Goal: Book appointment/travel/reservation

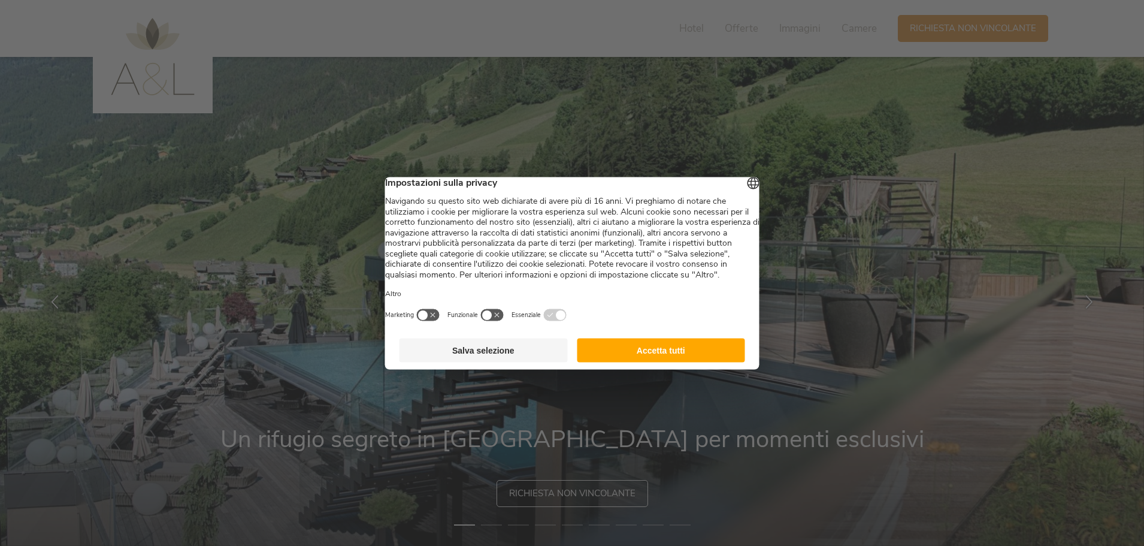
click at [614, 359] on button "Accetta tutti" at bounding box center [661, 350] width 168 height 24
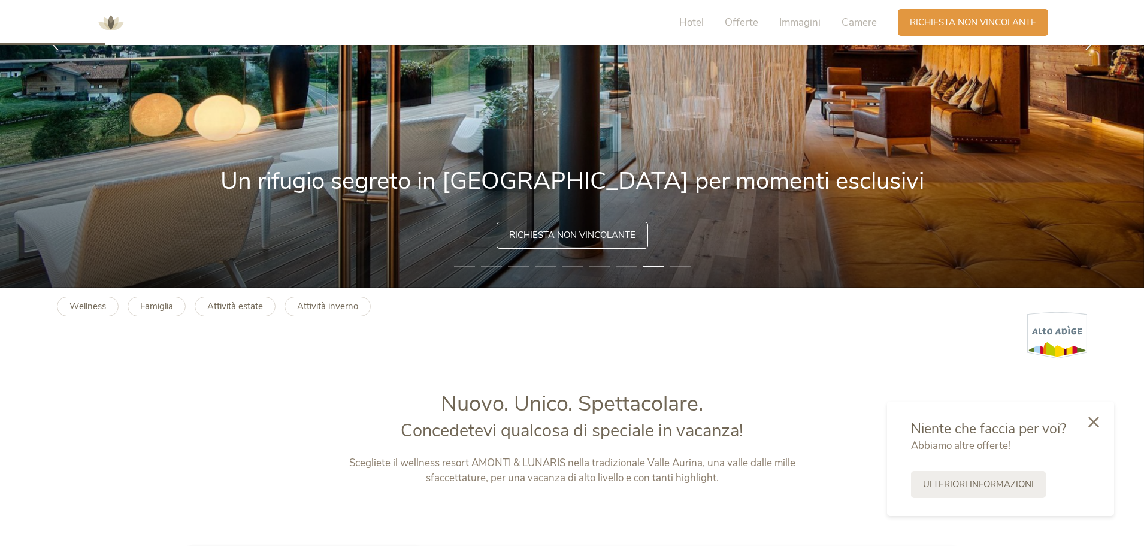
scroll to position [419, 0]
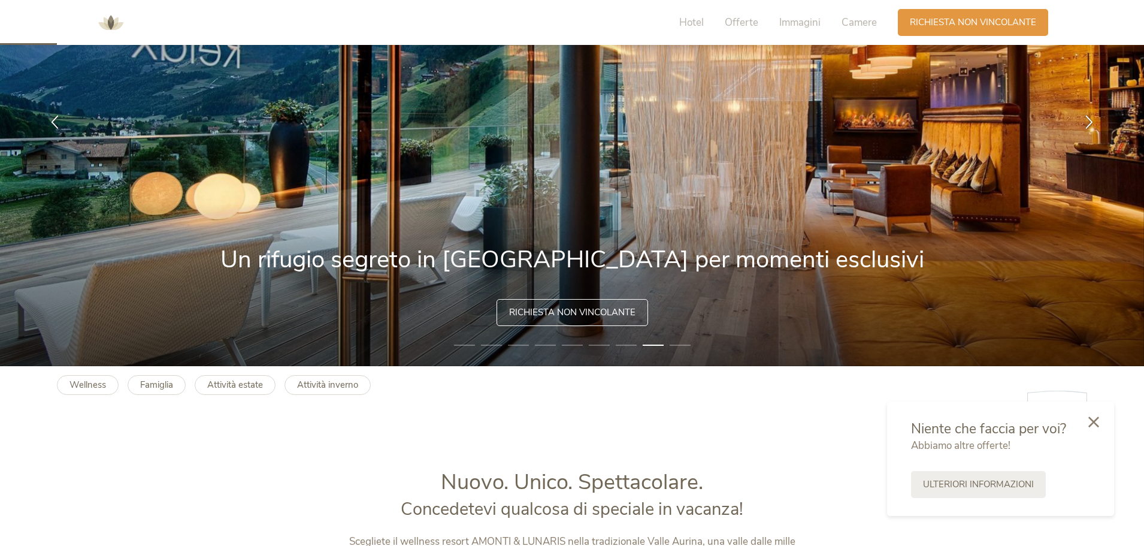
click at [589, 314] on span "Richiesta non vincolante" at bounding box center [572, 312] width 126 height 13
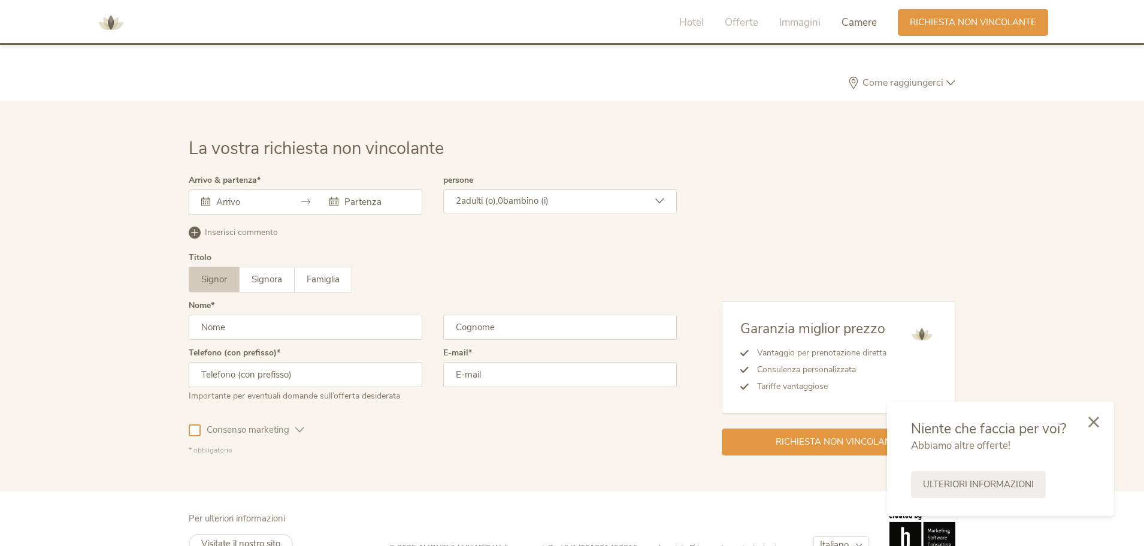
scroll to position [3609, 0]
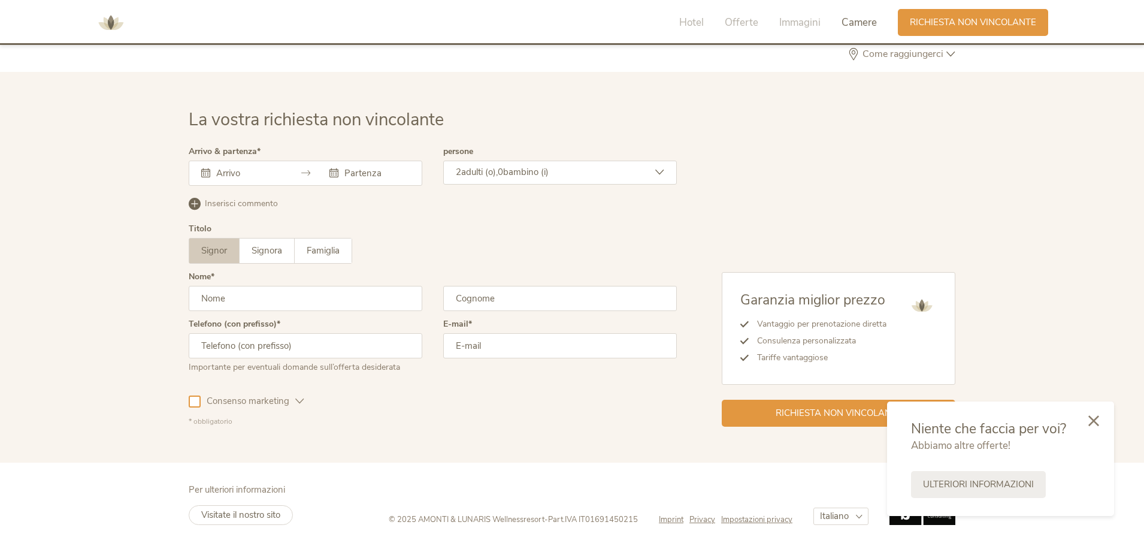
click at [1100, 422] on div at bounding box center [1094, 421] width 41 height 43
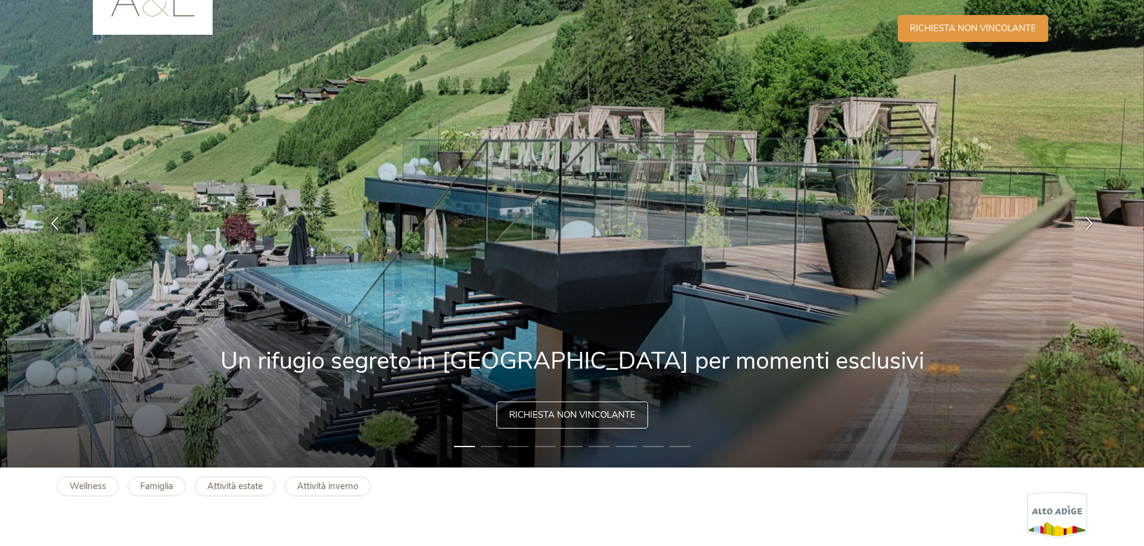
scroll to position [0, 0]
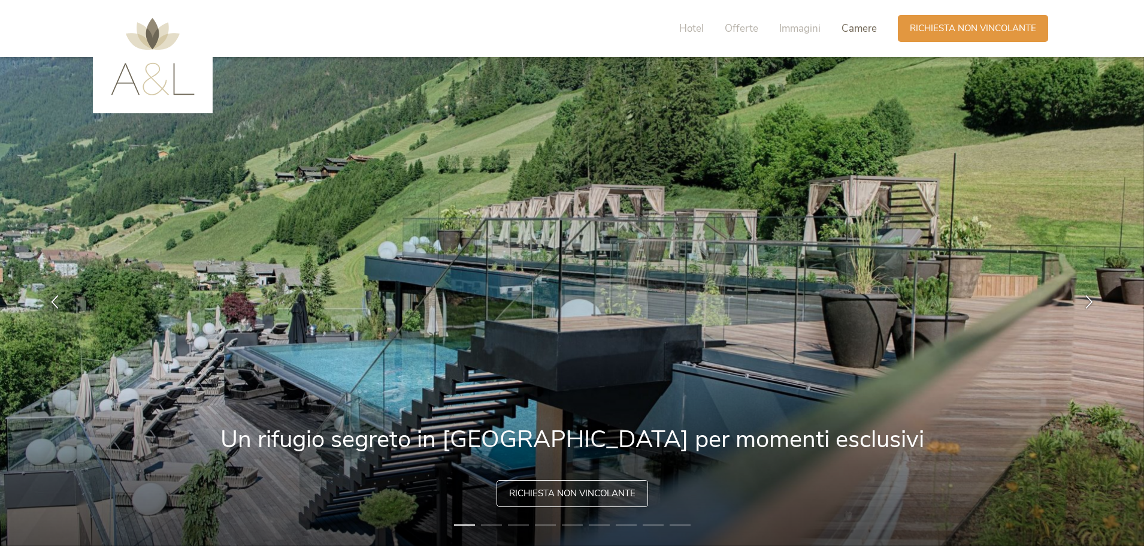
click at [860, 25] on span "Camere" at bounding box center [859, 29] width 35 height 14
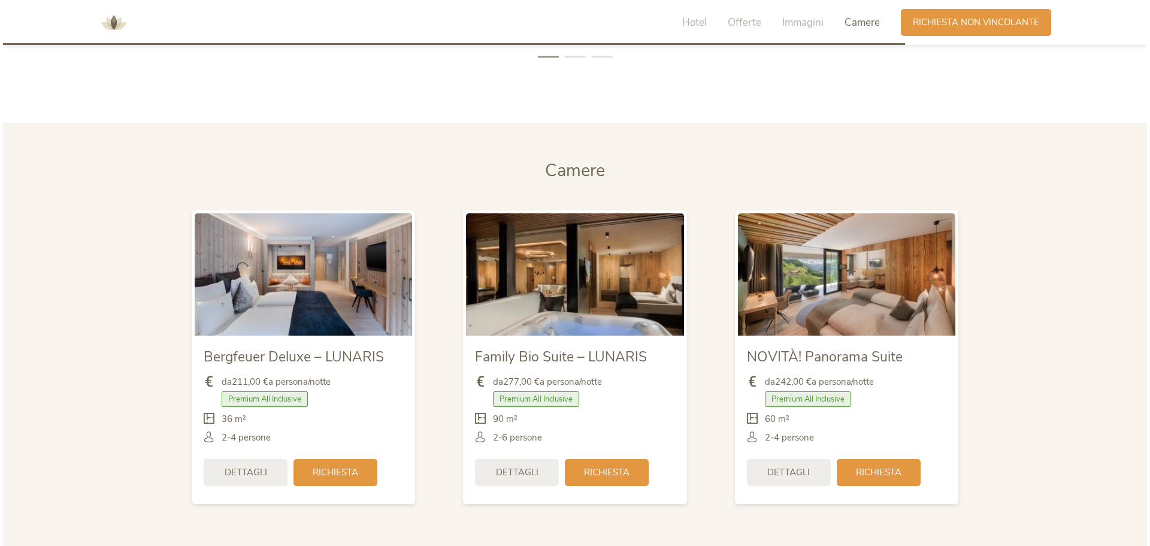
scroll to position [2847, 0]
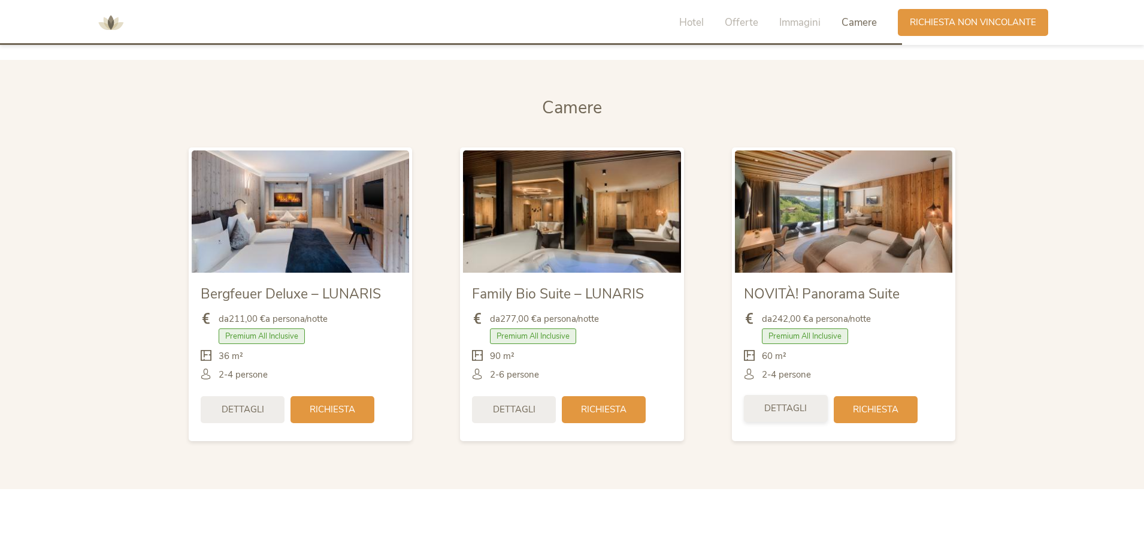
click at [805, 403] on span "Dettagli" at bounding box center [785, 408] width 43 height 13
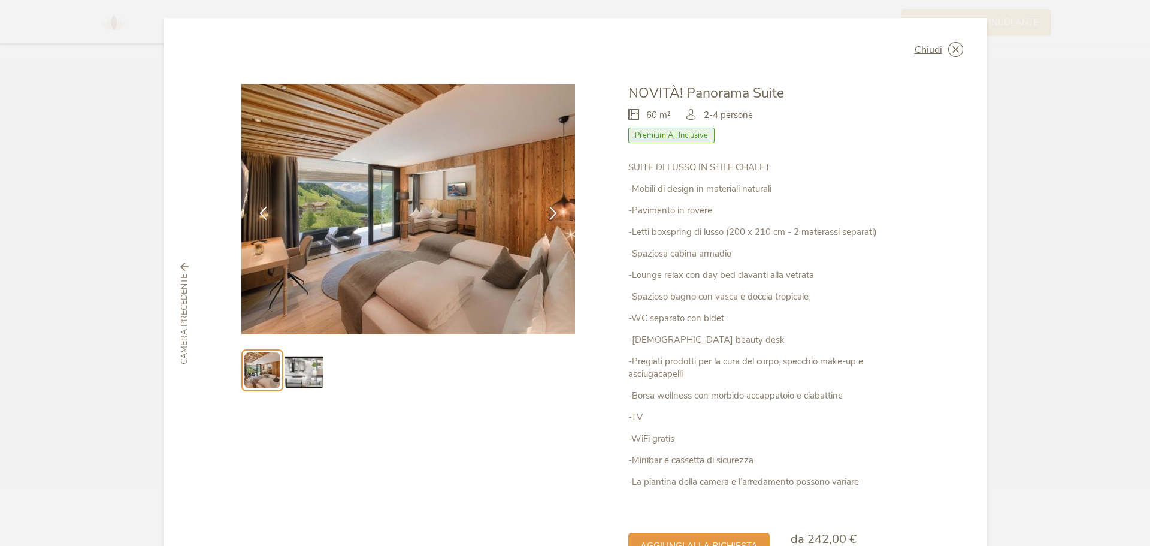
click at [303, 382] on img at bounding box center [304, 370] width 38 height 38
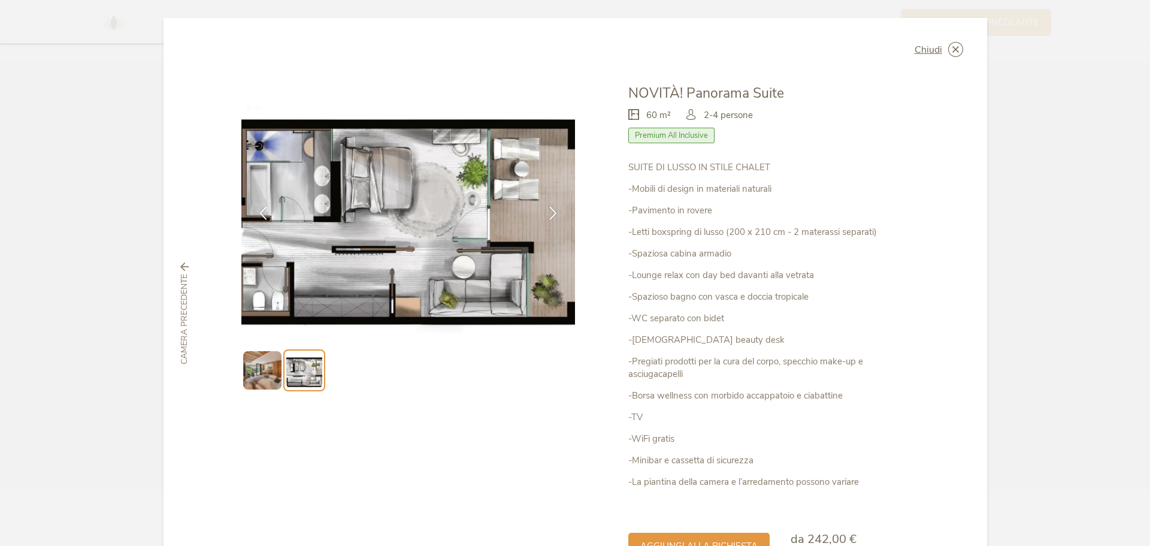
click at [253, 364] on img at bounding box center [262, 370] width 38 height 38
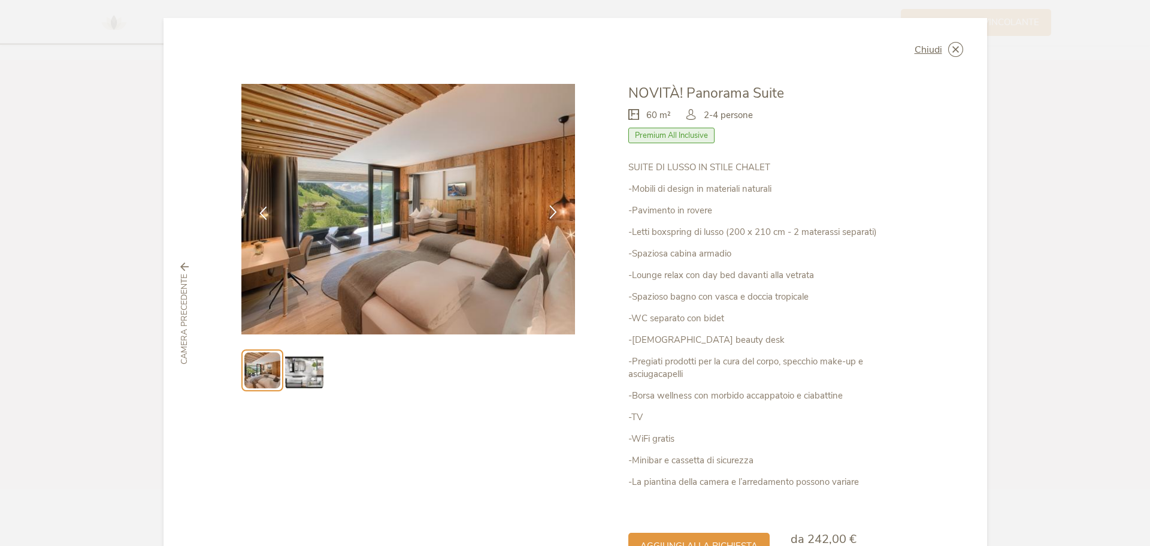
click at [550, 215] on icon at bounding box center [553, 212] width 14 height 14
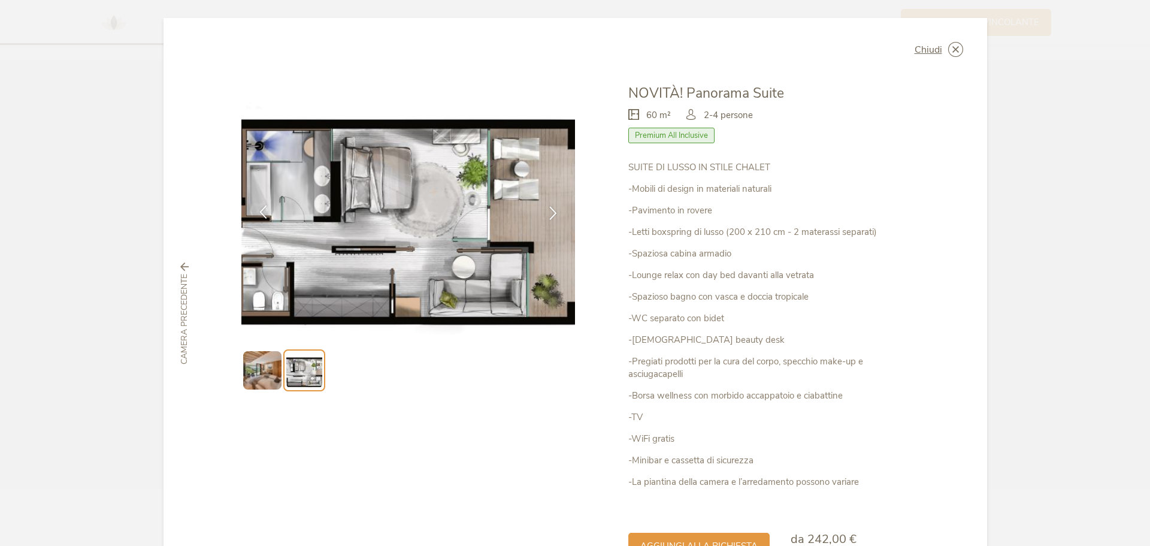
click at [256, 213] on icon at bounding box center [263, 212] width 14 height 14
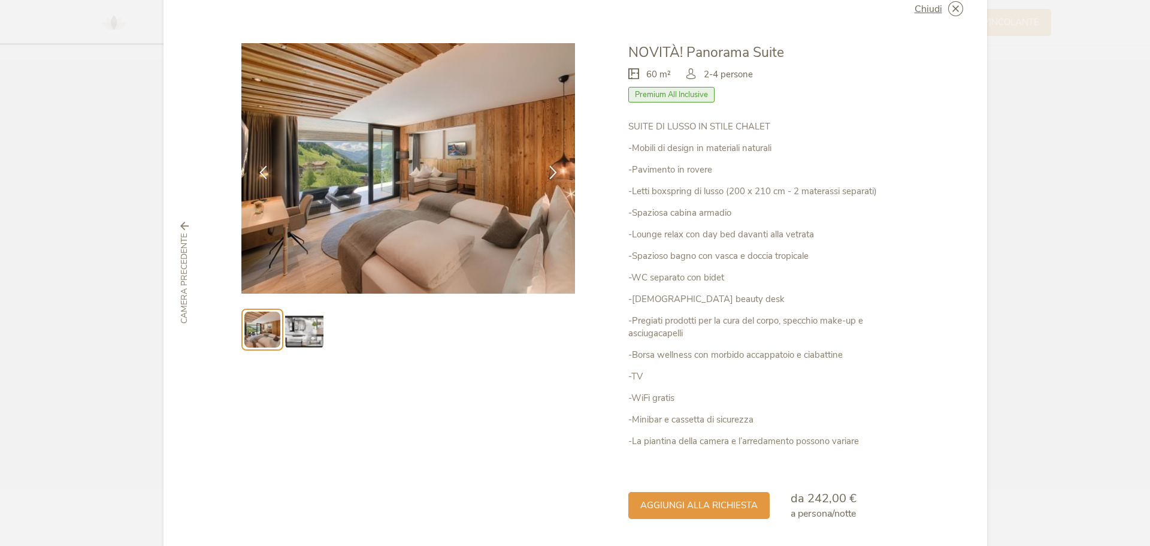
scroll to position [81, 0]
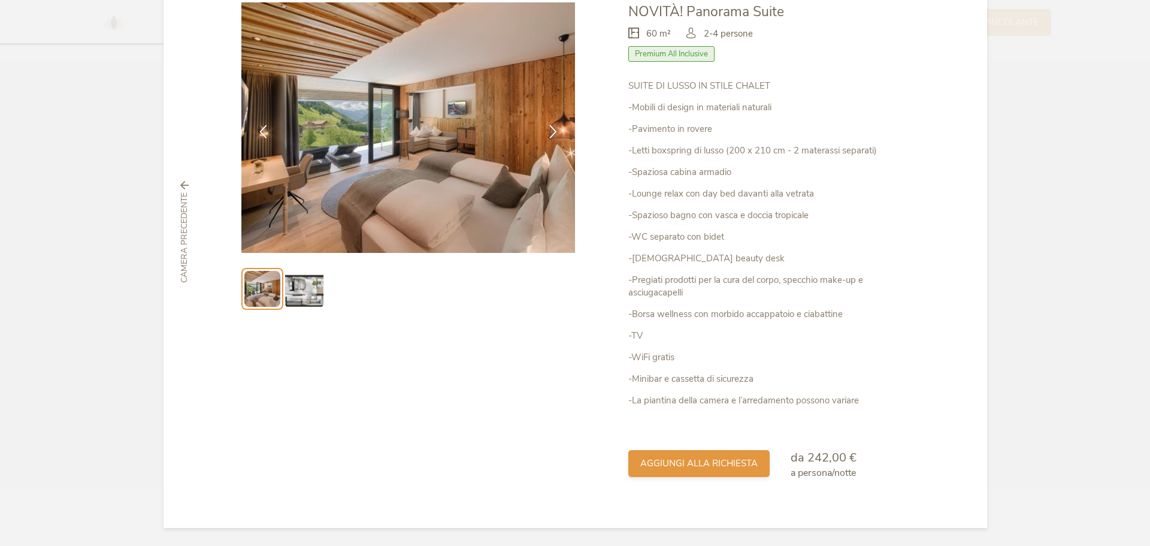
click at [695, 462] on span "aggiungi alla richiesta" at bounding box center [698, 463] width 117 height 13
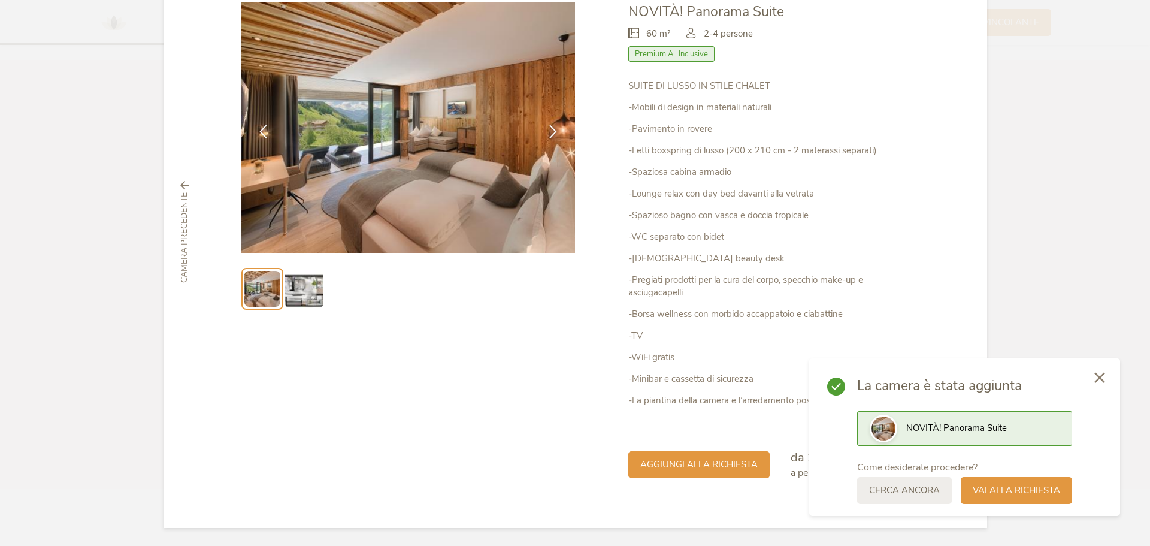
click at [1103, 377] on icon at bounding box center [1099, 377] width 11 height 11
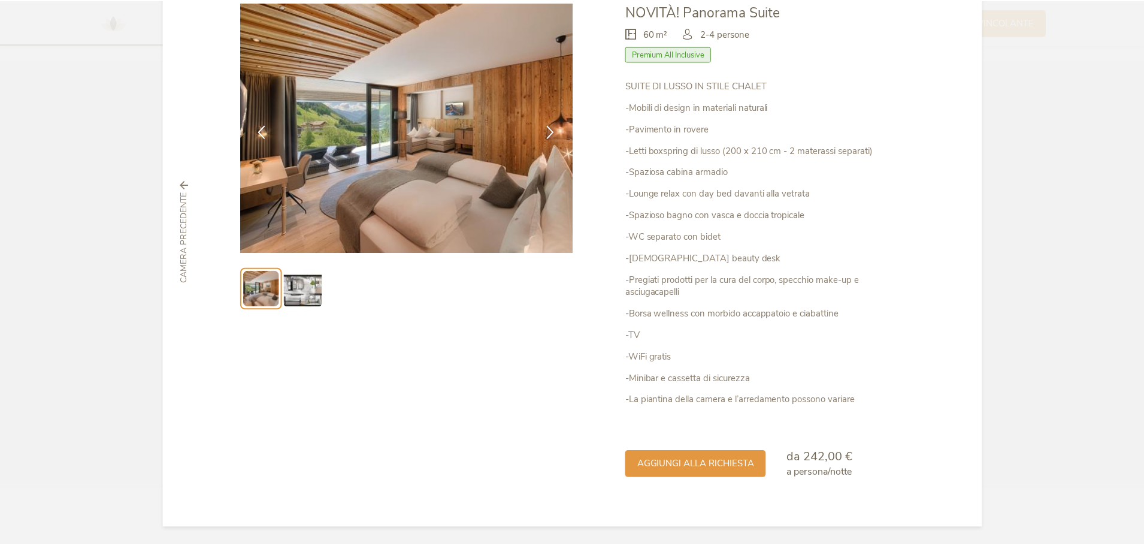
scroll to position [0, 0]
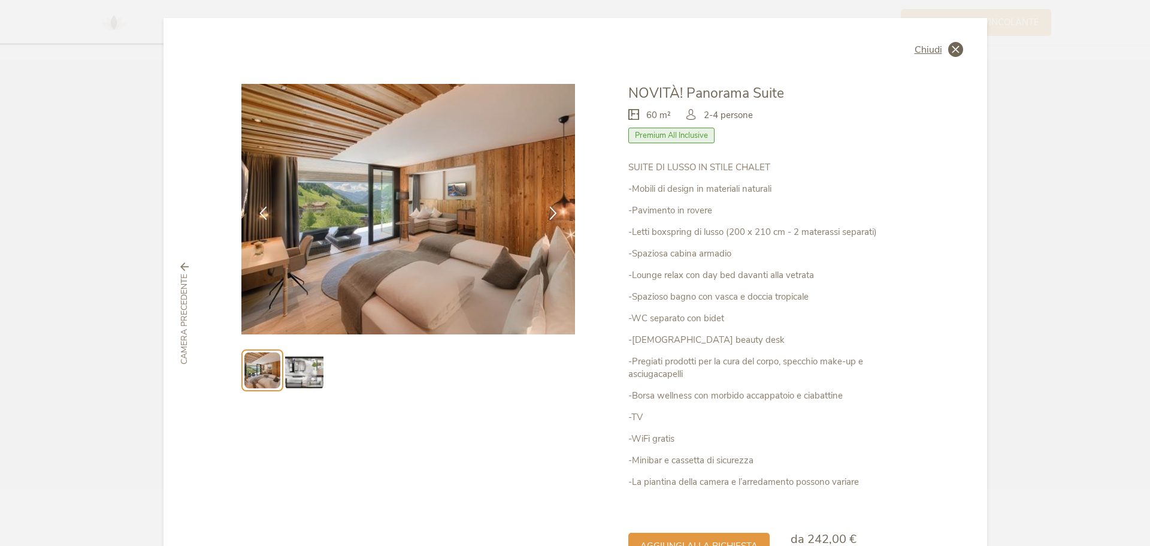
click at [952, 48] on icon at bounding box center [955, 49] width 15 height 15
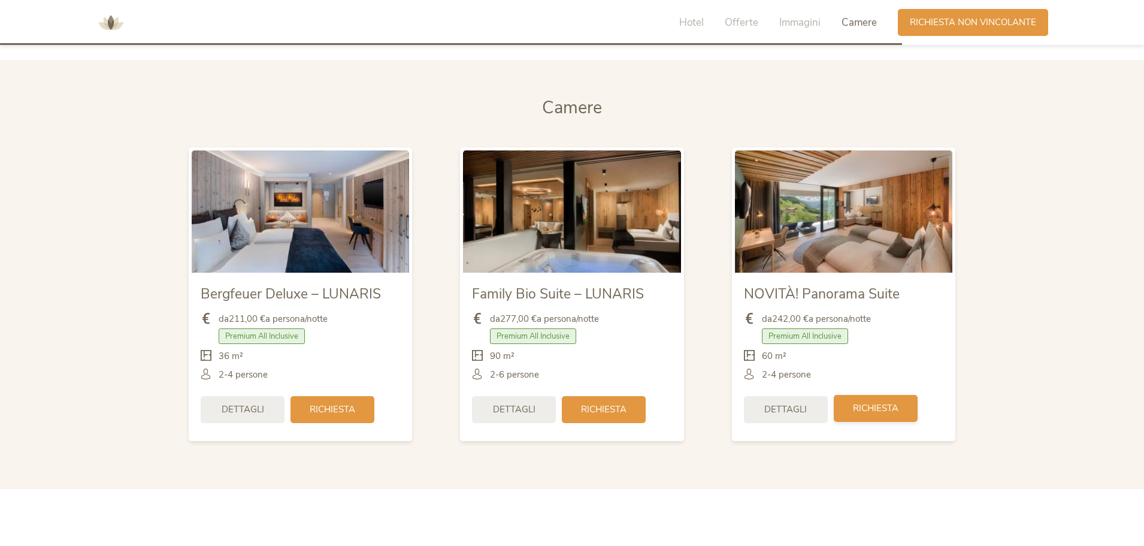
click at [872, 413] on span "Richiesta" at bounding box center [876, 408] width 46 height 13
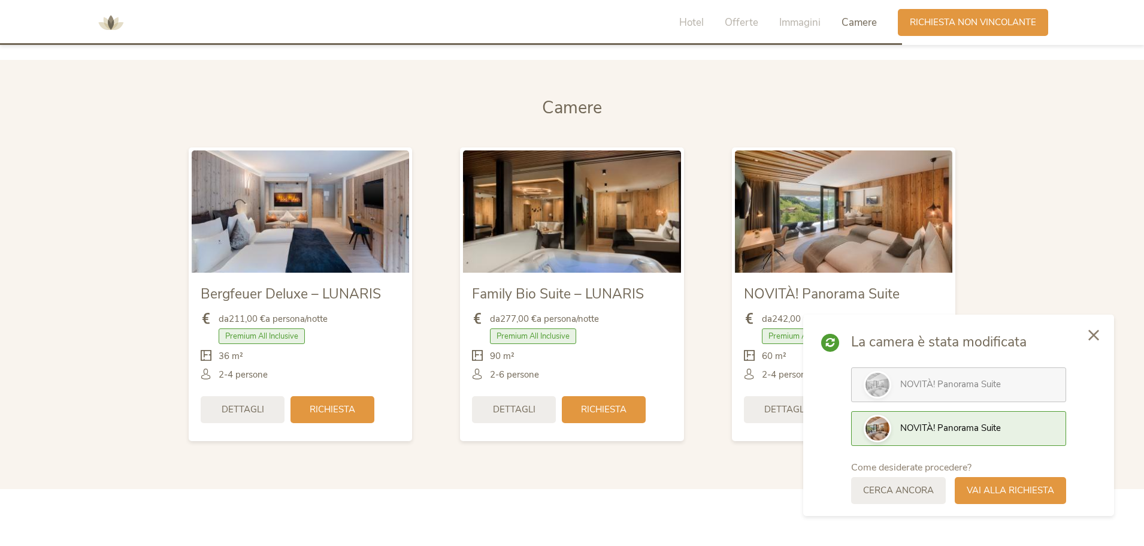
click at [913, 415] on div "NOVITÀ! Panorama Suite" at bounding box center [958, 428] width 215 height 35
click at [920, 429] on span "NOVITÀ! Panorama Suite" at bounding box center [950, 428] width 101 height 12
click at [993, 487] on span "Vai alla richiesta" at bounding box center [1010, 489] width 87 height 13
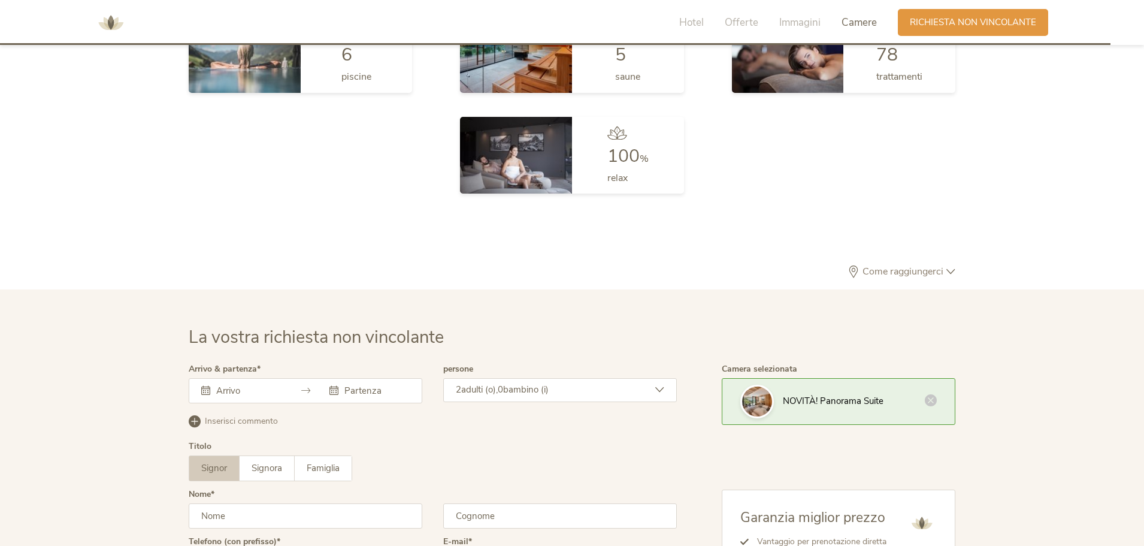
scroll to position [3609, 0]
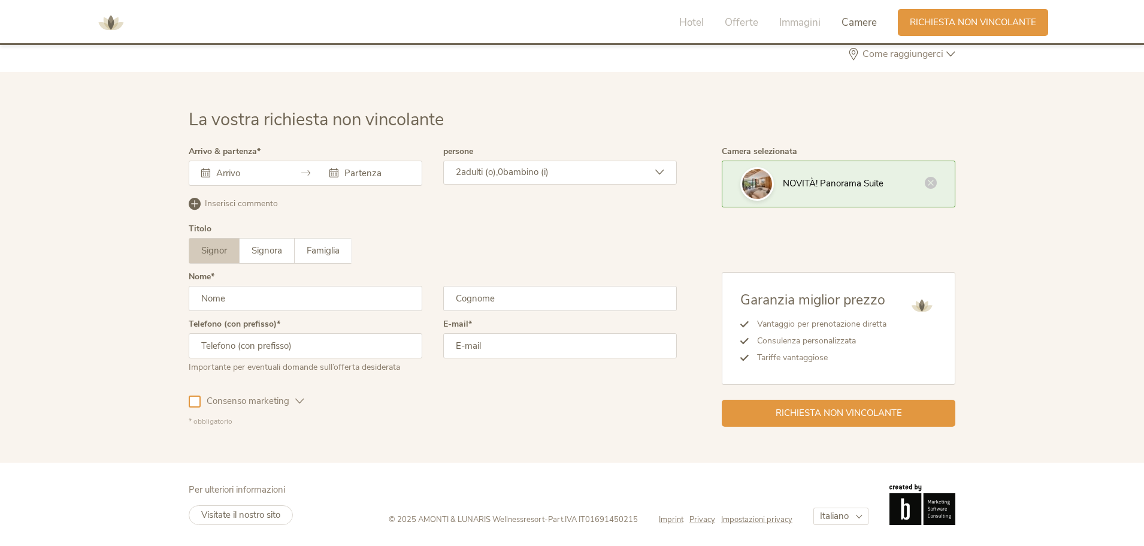
click at [317, 176] on div at bounding box center [306, 173] width 234 height 25
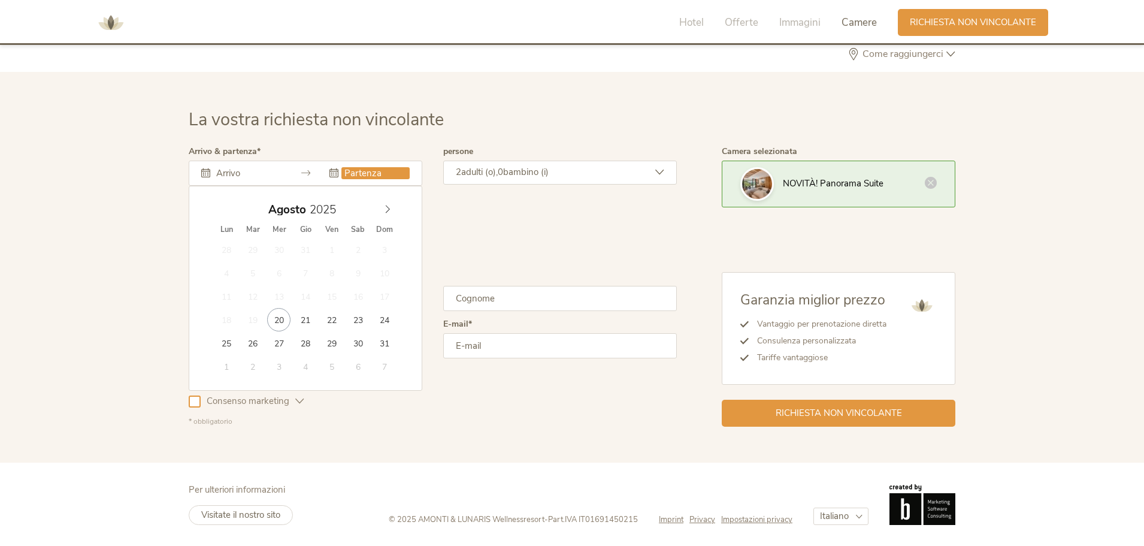
click at [353, 179] on input "text" at bounding box center [375, 173] width 68 height 12
click at [392, 208] on span at bounding box center [387, 206] width 20 height 17
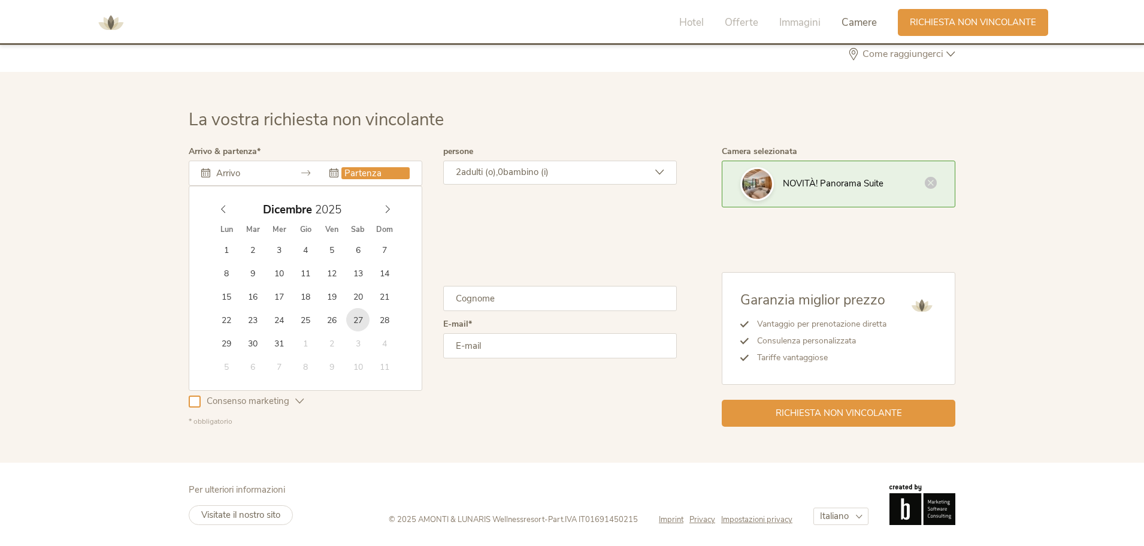
type input "27.12.2025"
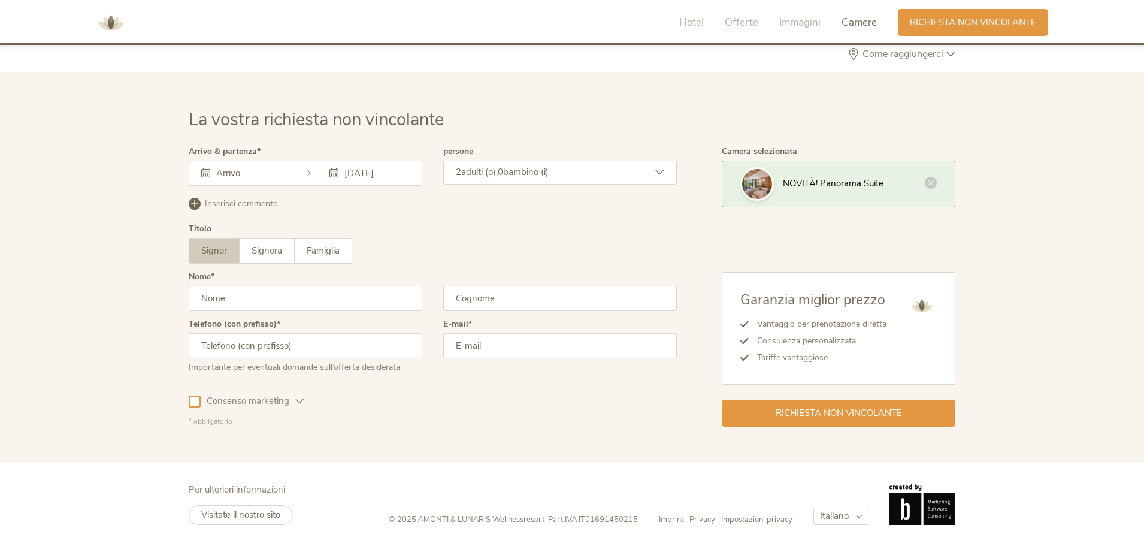
click at [607, 174] on div "2 adulti (o), 0 bambino (i)" at bounding box center [560, 173] width 234 height 24
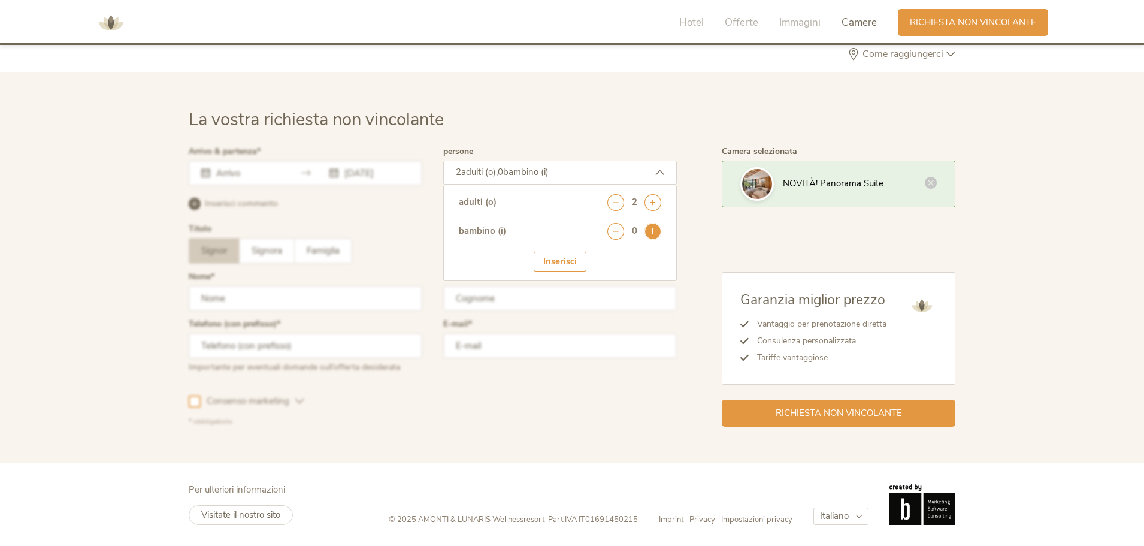
click at [649, 232] on icon at bounding box center [653, 231] width 17 height 17
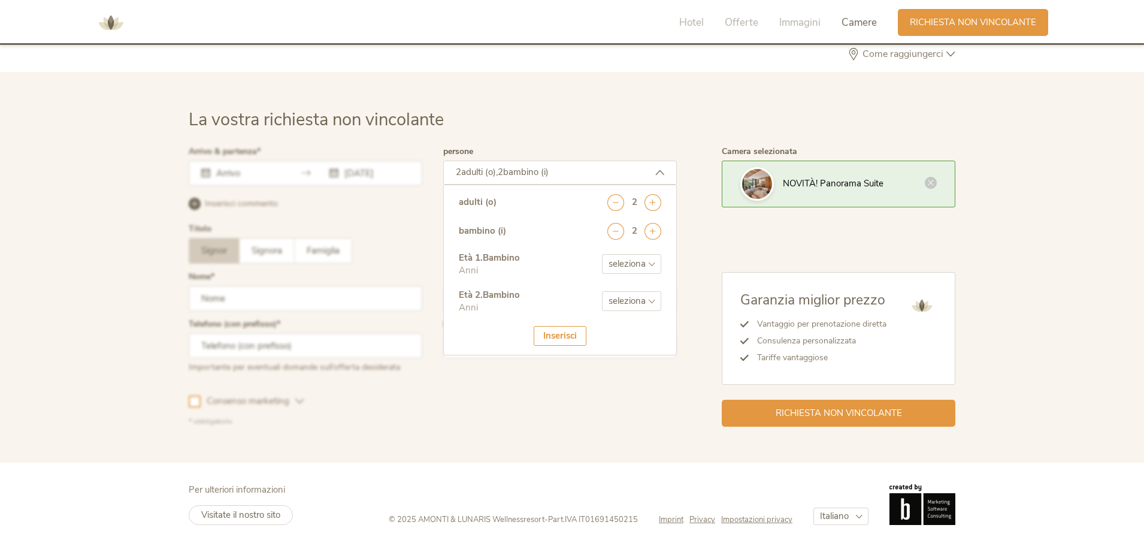
click at [648, 264] on select "seleziona 0 1 2 3 4 5 6 7 8 9 10 11 12 13 14 15 16 17" at bounding box center [631, 264] width 59 height 20
select select "10"
click at [602, 254] on select "seleziona 0 1 2 3 4 5 6 7 8 9 10 11 12 13 14 15 16 17" at bounding box center [631, 264] width 59 height 20
click at [634, 300] on select "seleziona 0 1 2 3 4 5 6 7 8 9 10 11 12 13 14 15 16 17" at bounding box center [631, 301] width 59 height 20
select select "8"
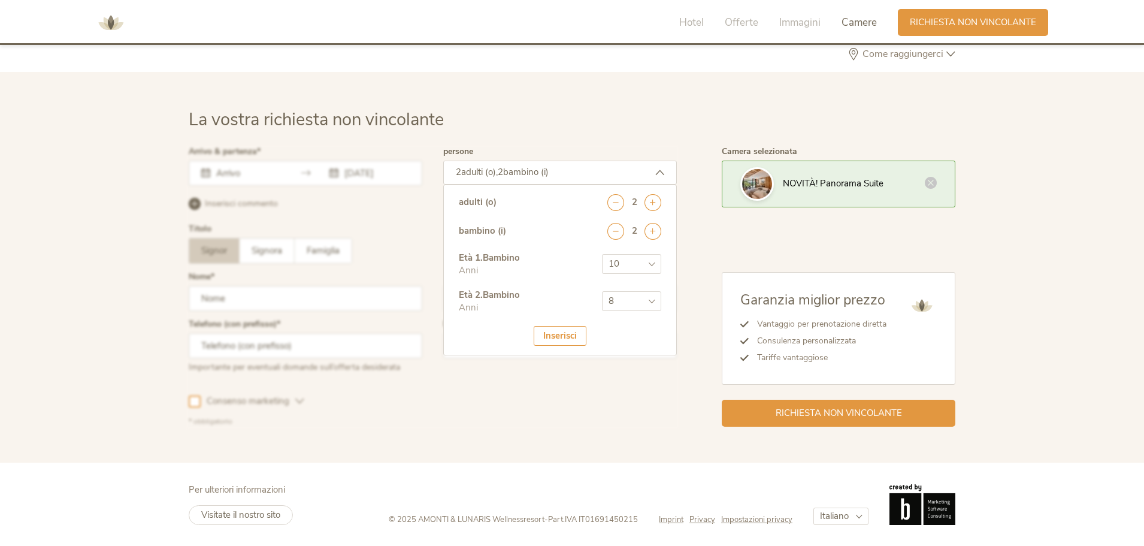
click at [602, 291] on select "seleziona 0 1 2 3 4 5 6 7 8 9 10 11 12 13 14 15 16 17" at bounding box center [631, 301] width 59 height 20
click at [551, 332] on div "Inserisci" at bounding box center [560, 336] width 53 height 20
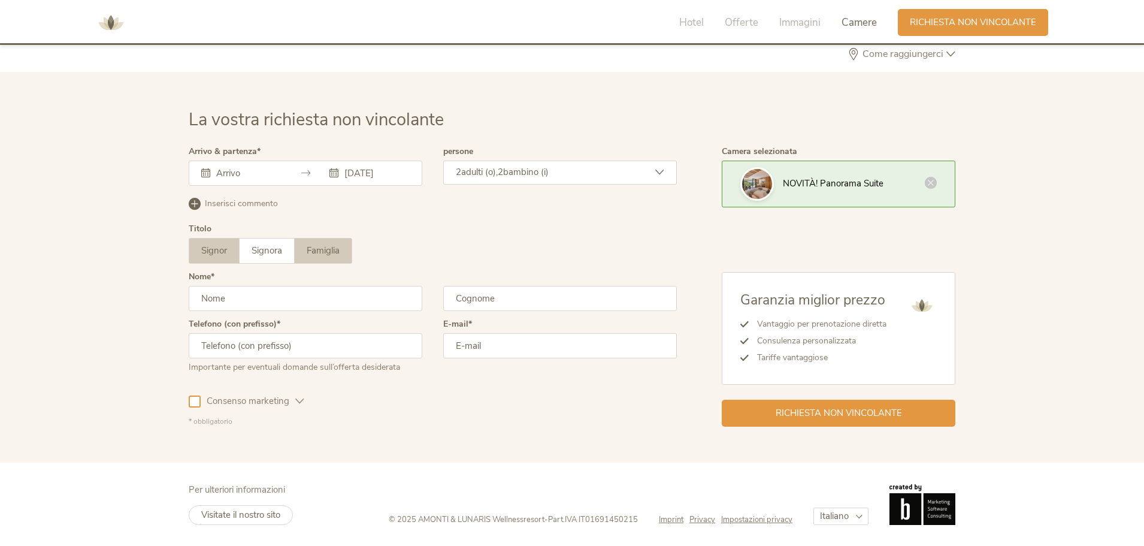
click at [329, 247] on span "Famiglia" at bounding box center [323, 250] width 33 height 12
click at [338, 247] on span "Famiglia" at bounding box center [323, 250] width 33 height 12
click at [326, 292] on input "text" at bounding box center [306, 298] width 234 height 25
type input "n"
type input "ì"
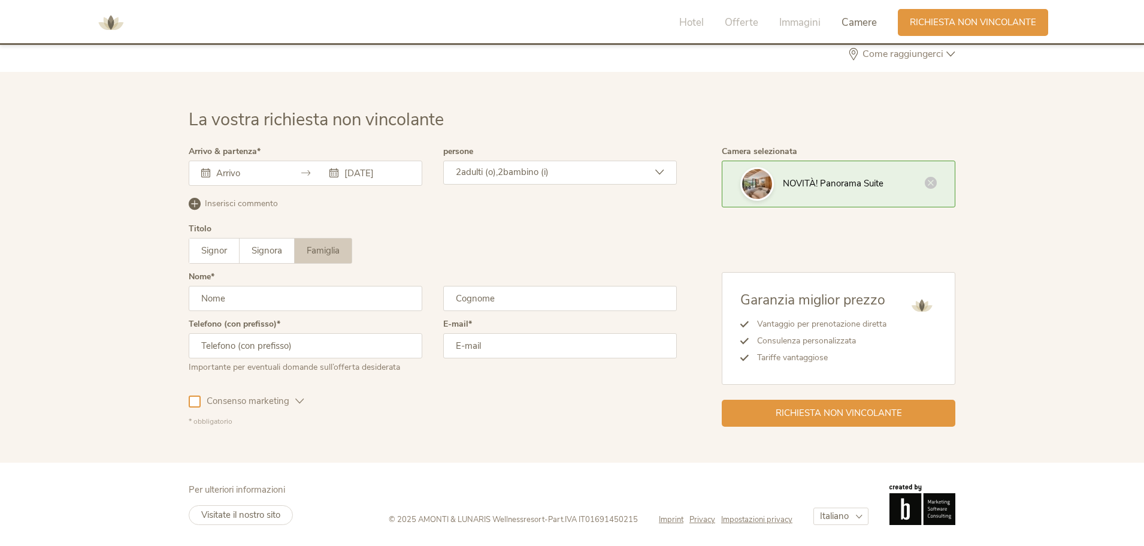
type input "M"
type input "NICOLA"
type input "VITRANO"
type input "33859984264"
type input "vitranonicola@libero.it"
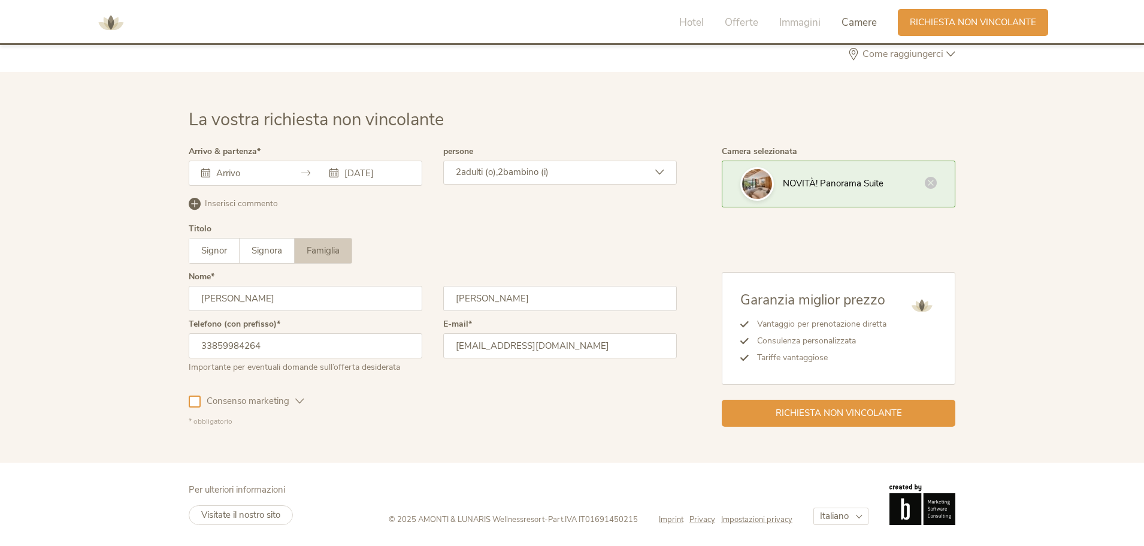
click at [303, 401] on icon at bounding box center [299, 401] width 9 height 9
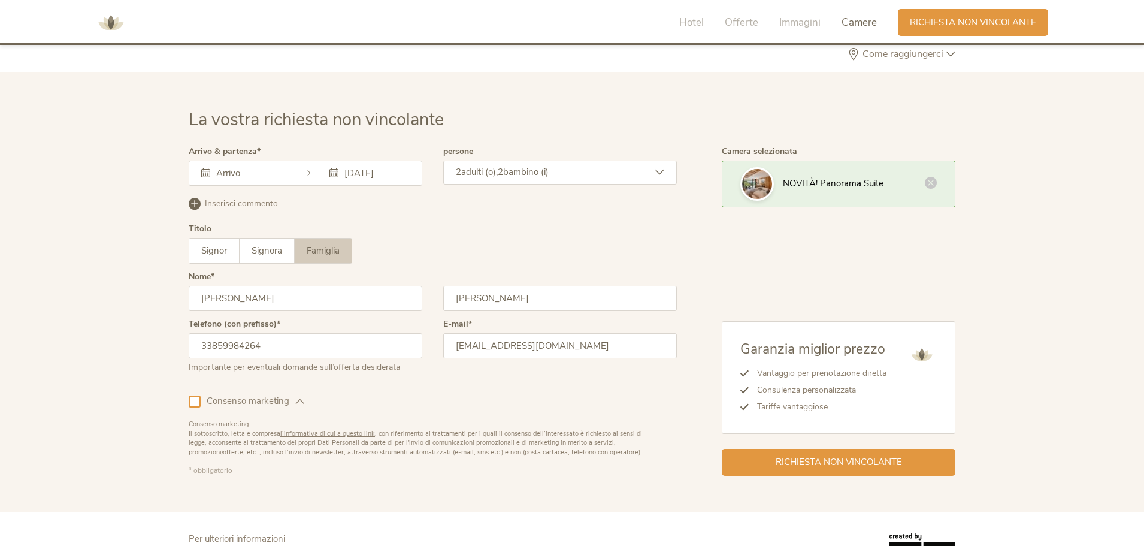
click at [303, 401] on icon at bounding box center [299, 401] width 9 height 9
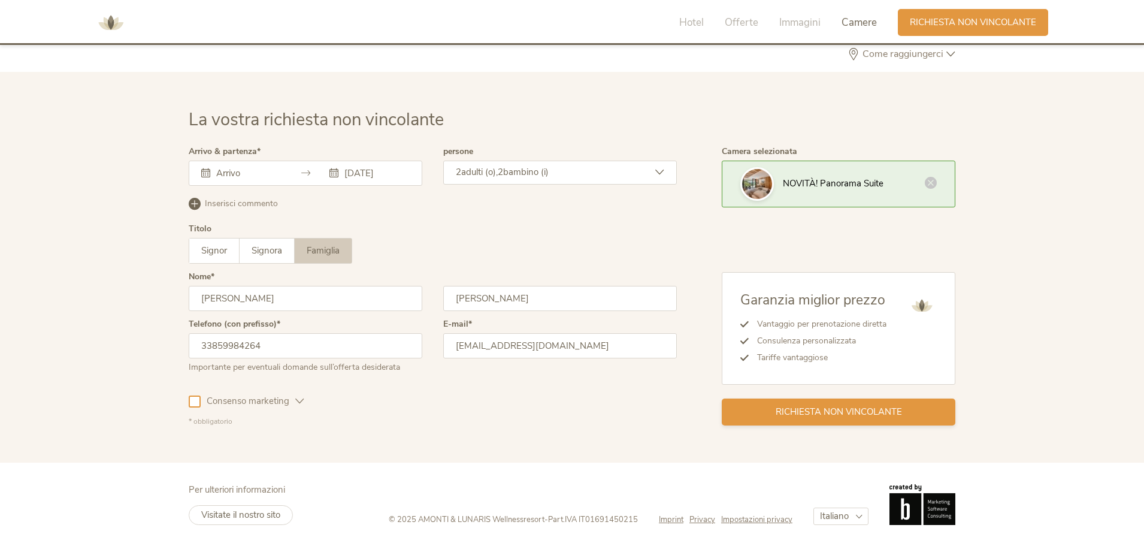
click at [817, 416] on span "Richiesta non vincolante" at bounding box center [839, 412] width 126 height 13
click at [306, 174] on icon at bounding box center [305, 172] width 9 height 9
click at [244, 164] on div "Questo campo non può essere lasciato vuoto. 27.12.2025" at bounding box center [306, 173] width 234 height 25
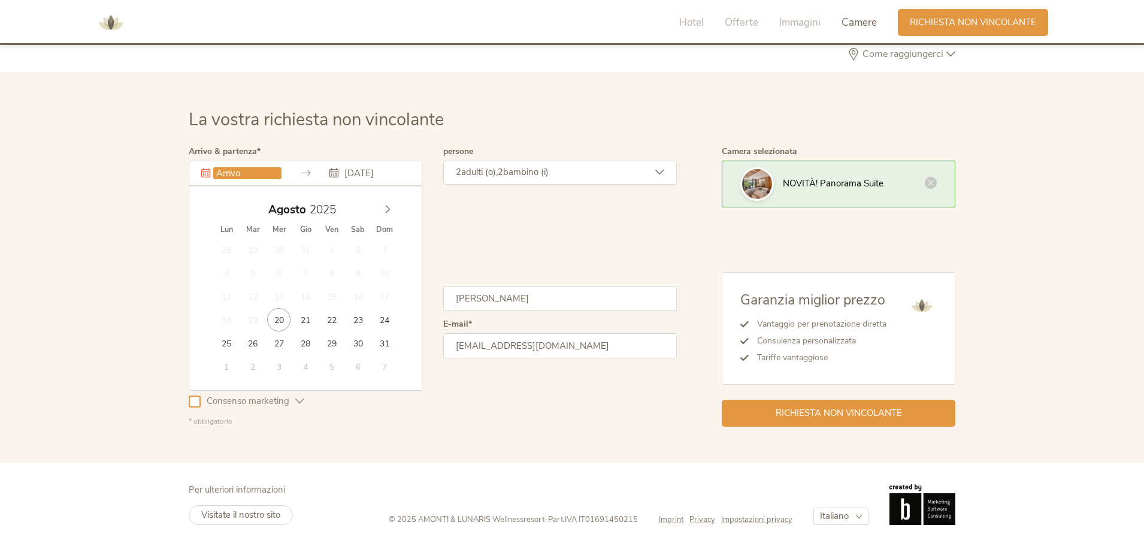
click at [246, 171] on input "text" at bounding box center [247, 173] width 68 height 12
click at [361, 166] on div "Questo campo non può essere lasciato vuoto. 27.12.2025" at bounding box center [306, 173] width 234 height 25
click at [362, 175] on input "27.12.2025" at bounding box center [375, 173] width 68 height 12
type input "2026"
drag, startPoint x: 388, startPoint y: 203, endPoint x: 381, endPoint y: 215, distance: 13.7
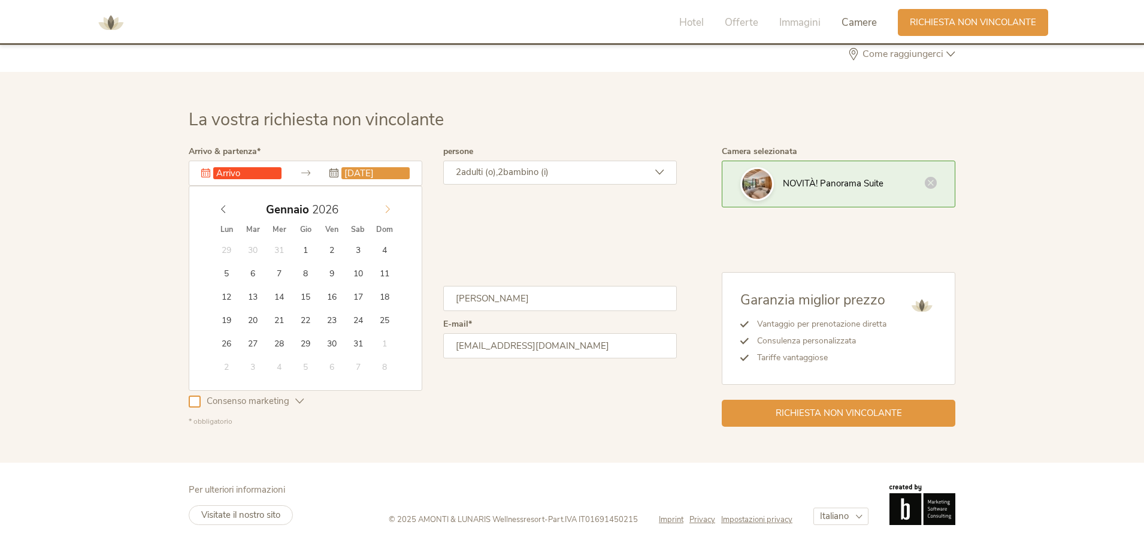
click at [388, 204] on span at bounding box center [387, 206] width 20 height 17
type input "05.01.2026"
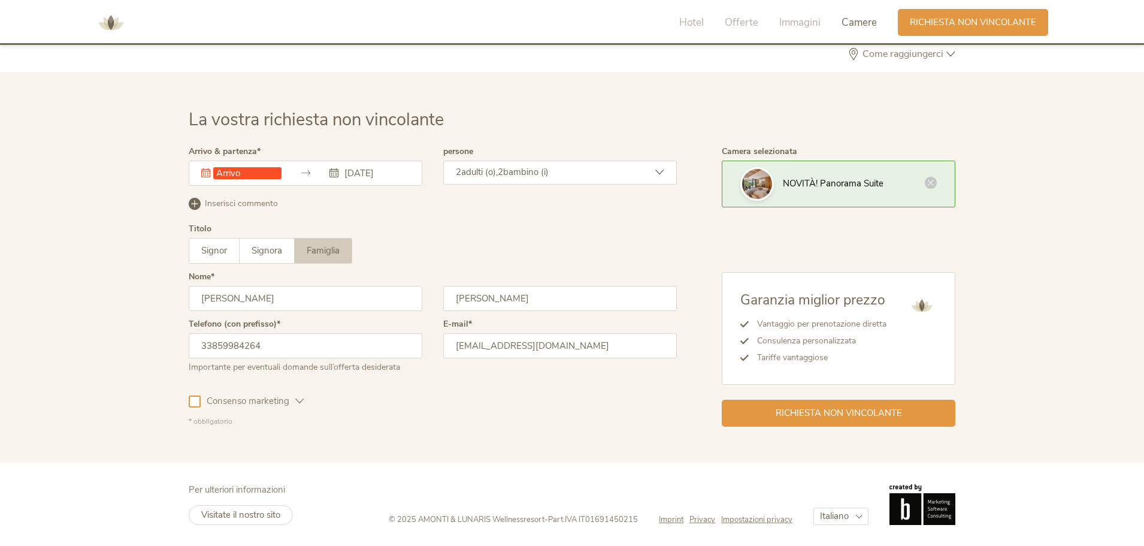
click at [269, 177] on input "text" at bounding box center [247, 173] width 68 height 12
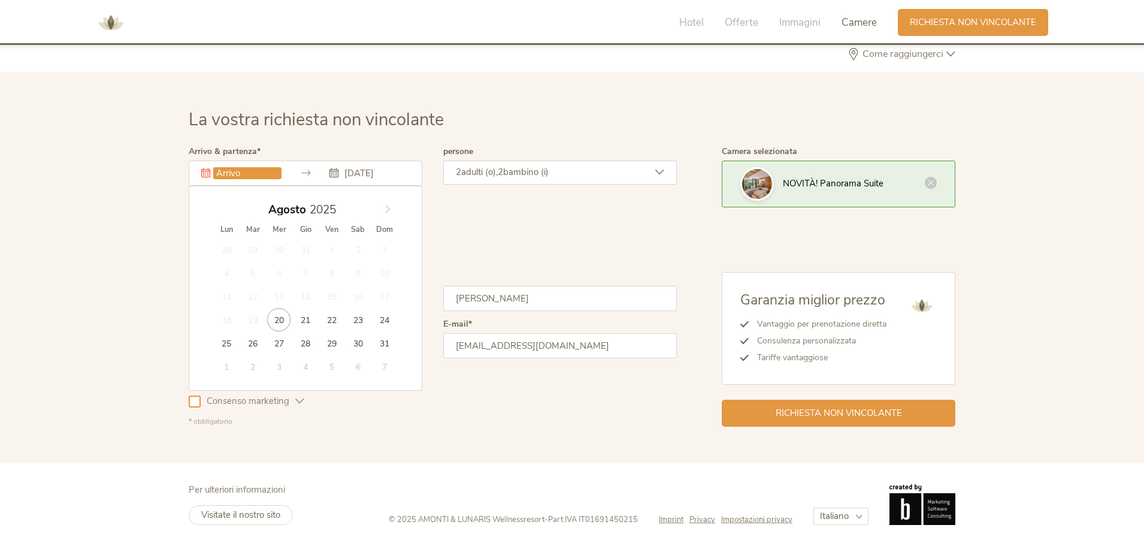
click at [388, 207] on icon at bounding box center [387, 209] width 8 height 8
type input "27.12.2025"
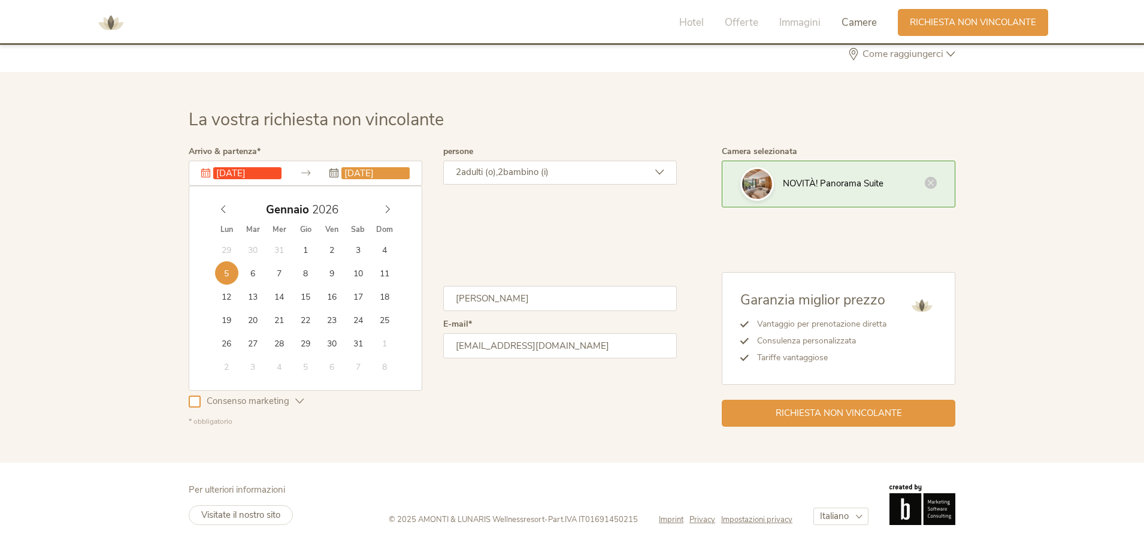
click at [465, 249] on div "Signor Signora Famiglia Signor Signora Famiglia" at bounding box center [433, 251] width 488 height 26
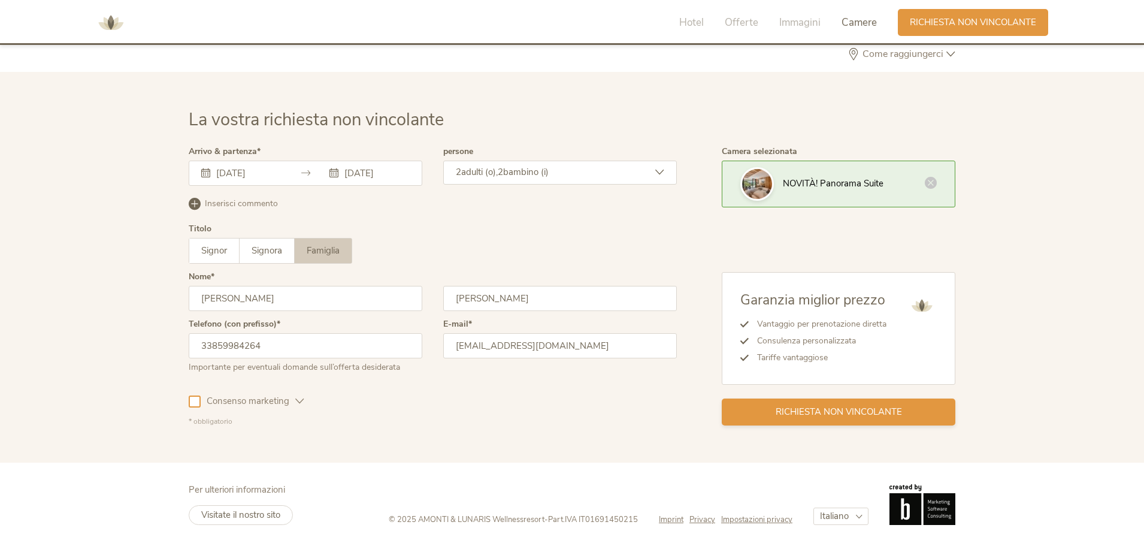
click at [814, 418] on span "Richiesta non vincolante" at bounding box center [839, 412] width 126 height 13
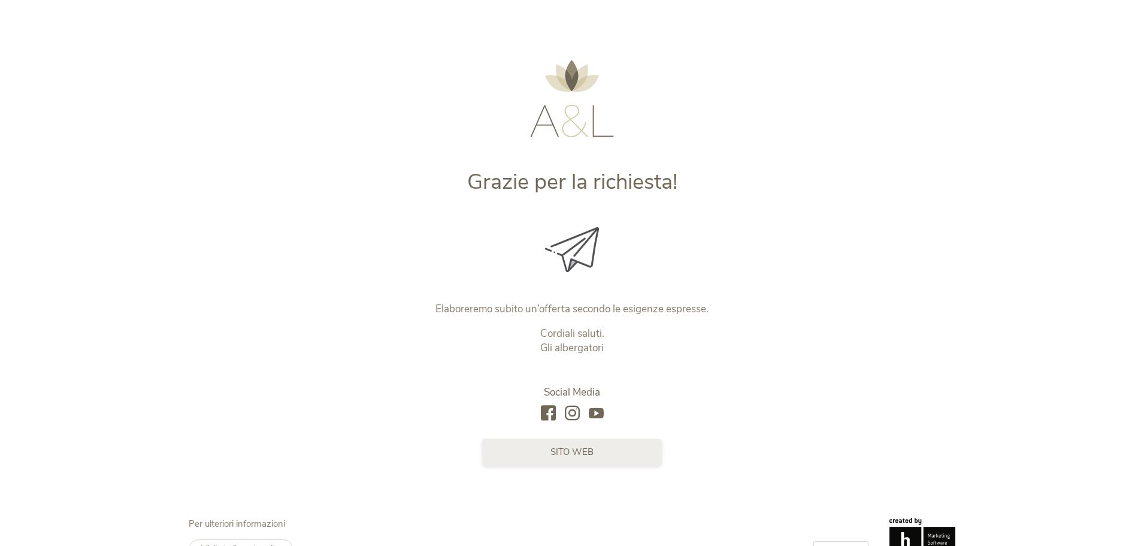
click at [579, 453] on span "sito web" at bounding box center [572, 452] width 43 height 13
